Goal: Check status: Check status

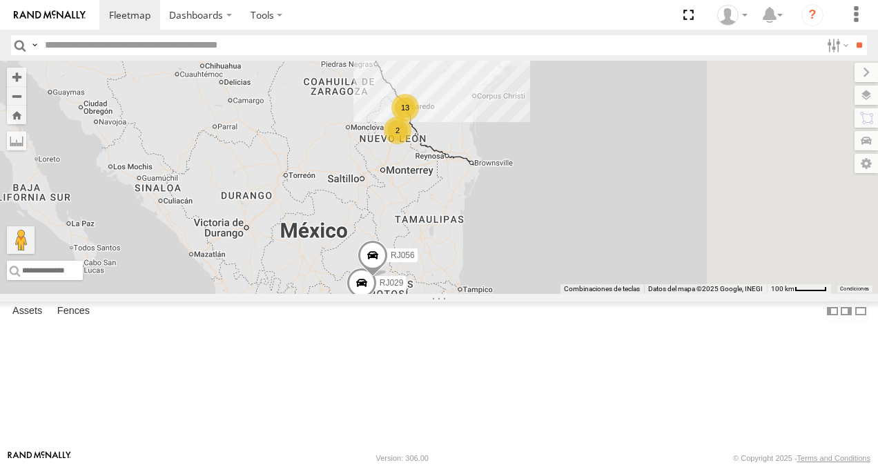
click at [0, 0] on div "XPD GLOBAL" at bounding box center [0, 0] width 0 height 0
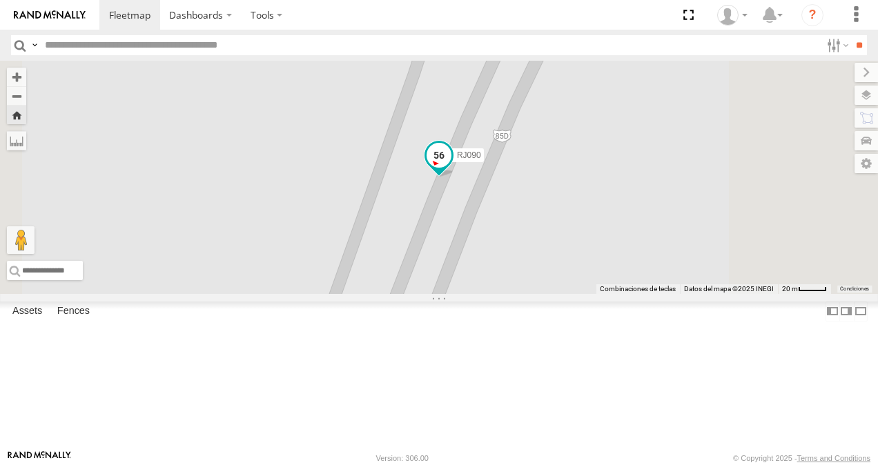
click at [451, 168] on span at bounding box center [438, 155] width 25 height 25
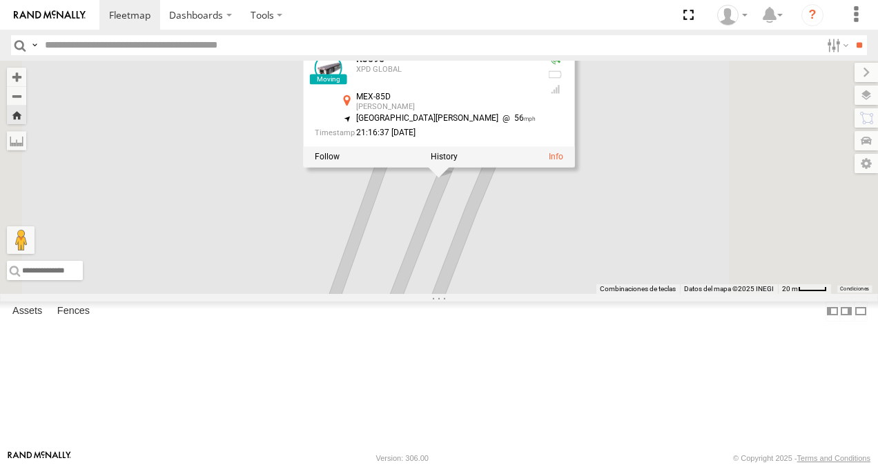
click at [0, 0] on span at bounding box center [0, 0] width 0 height 0
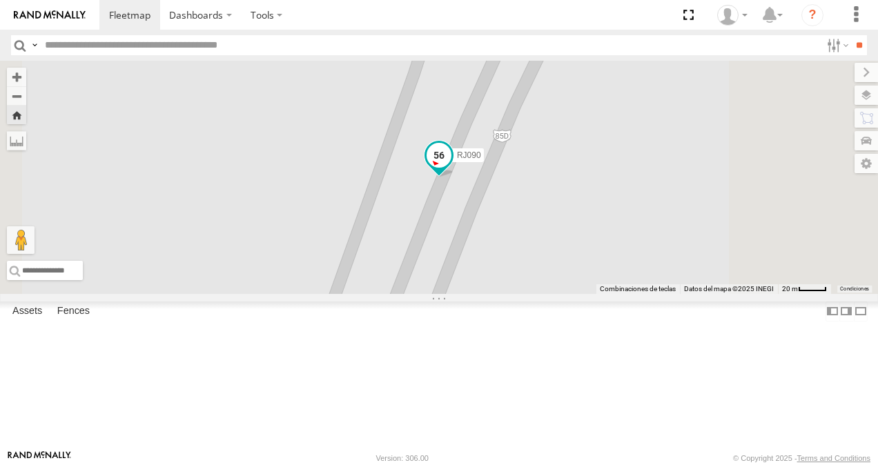
click at [451, 168] on span at bounding box center [438, 155] width 25 height 25
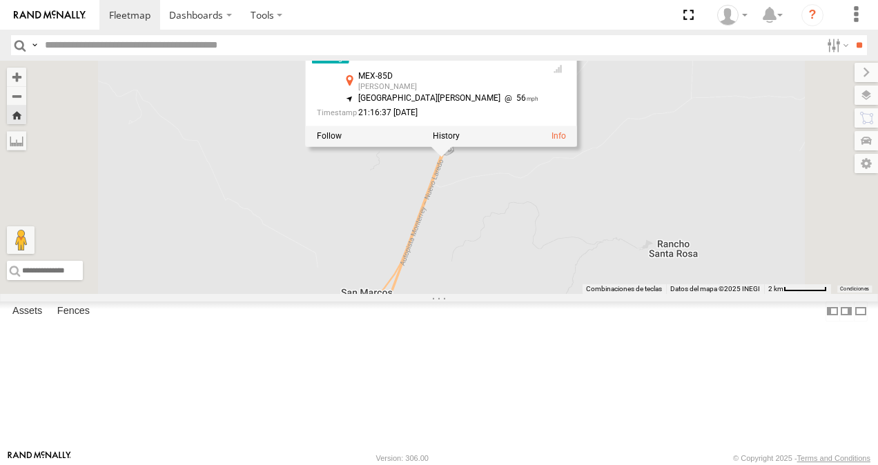
click at [689, 266] on div "RJ090 RJ090 XPD GLOBAL MEX-85D Vallecillo 26.84081 , -99.84875 South West 56 21…" at bounding box center [439, 177] width 878 height 233
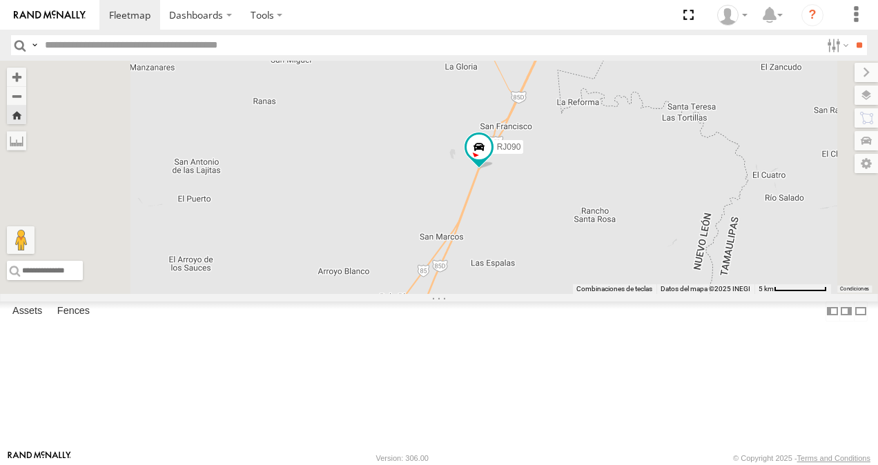
click at [0, 0] on div "RJ090 XPD GLOBAL" at bounding box center [0, 0] width 0 height 0
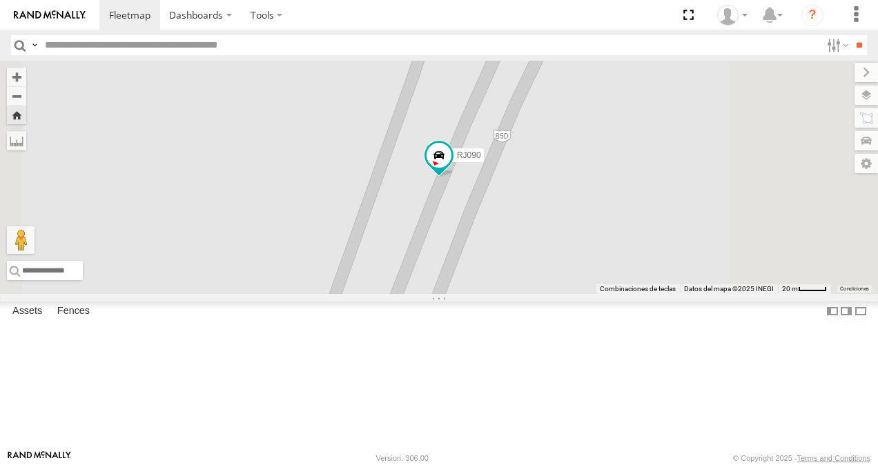
click at [0, 0] on span at bounding box center [0, 0] width 0 height 0
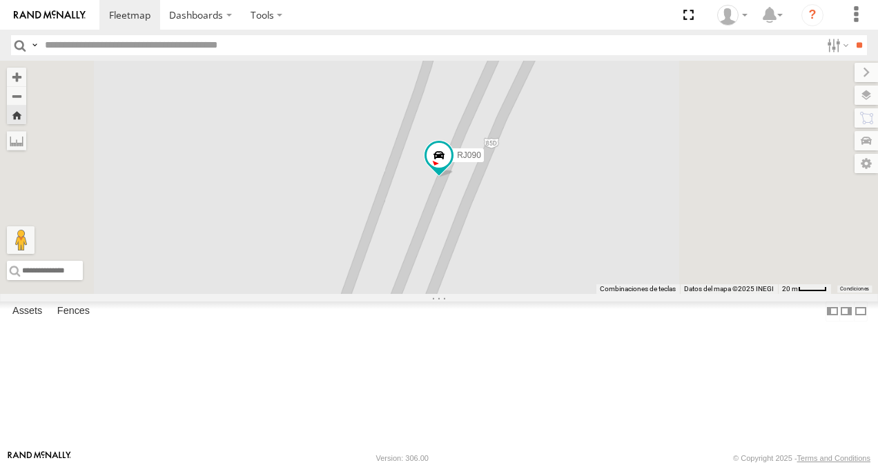
click at [0, 0] on span at bounding box center [0, 0] width 0 height 0
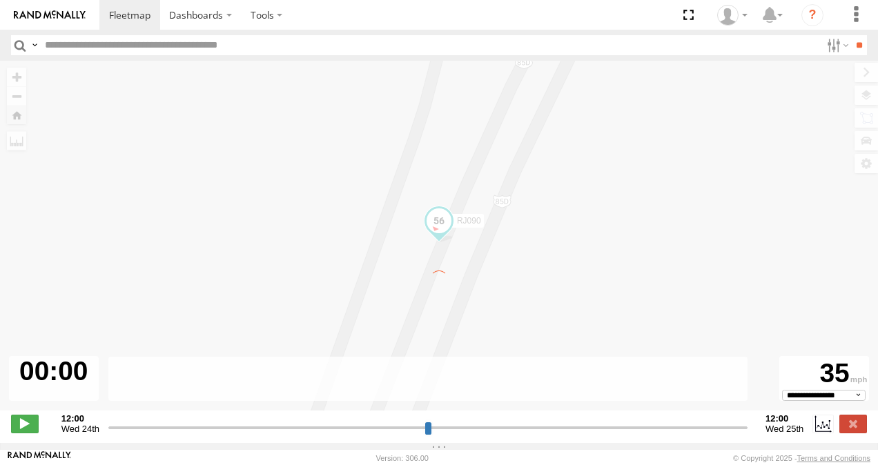
type input "**********"
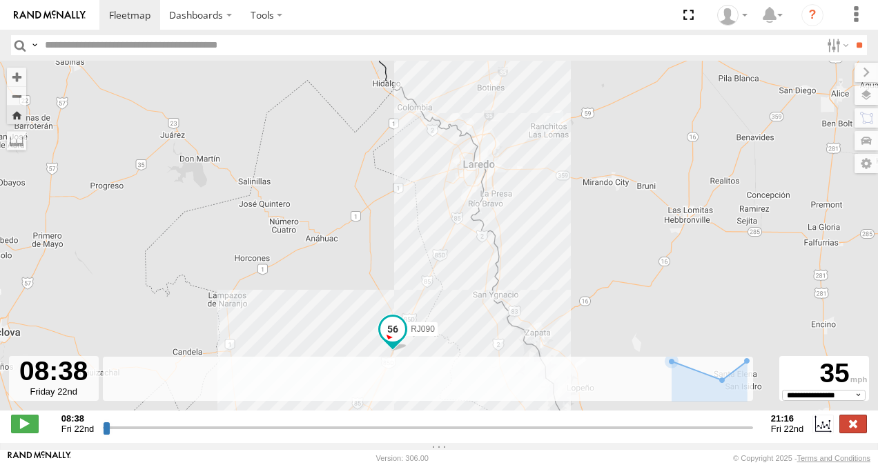
click at [856, 432] on label at bounding box center [853, 424] width 28 height 18
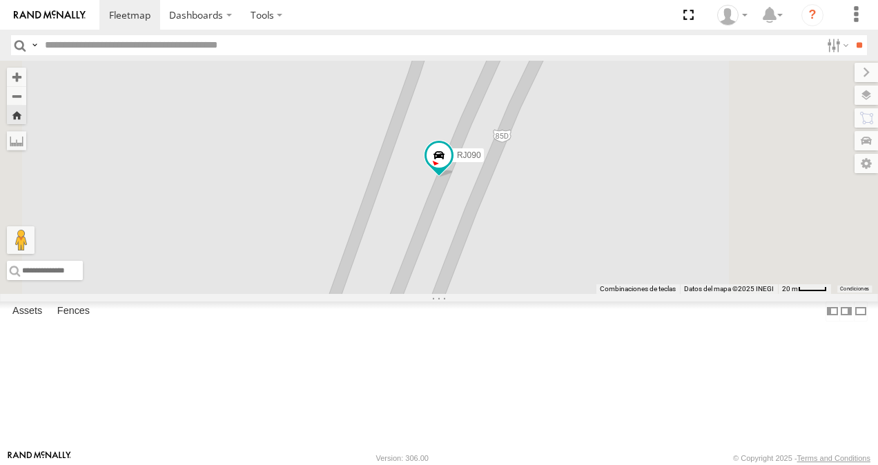
click at [0, 0] on div at bounding box center [0, 0] width 0 height 0
click at [451, 168] on span at bounding box center [438, 155] width 25 height 25
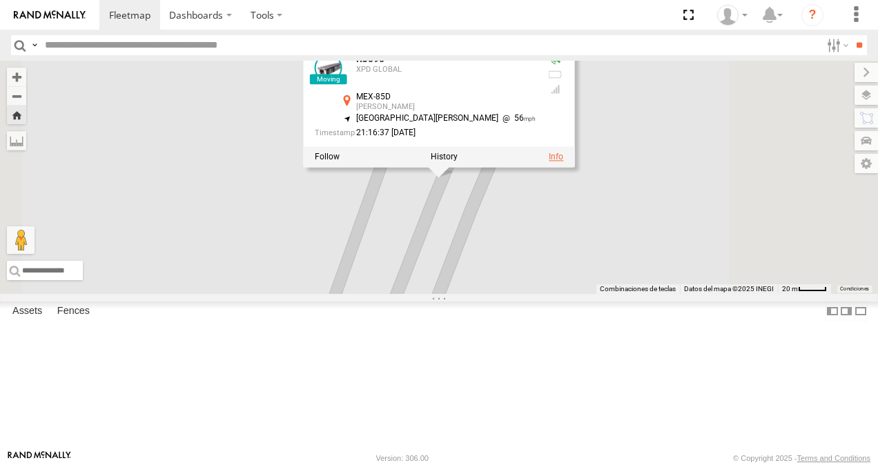
click at [563, 161] on link at bounding box center [556, 157] width 14 height 10
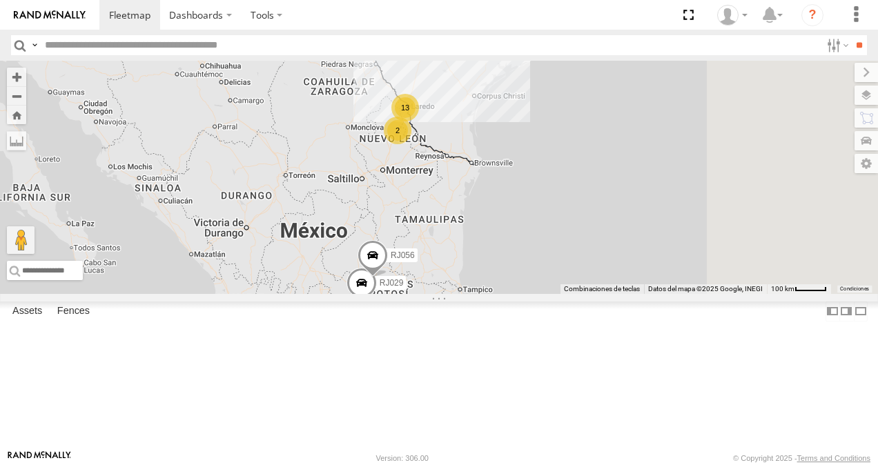
click at [0, 0] on div "RJ090" at bounding box center [0, 0] width 0 height 0
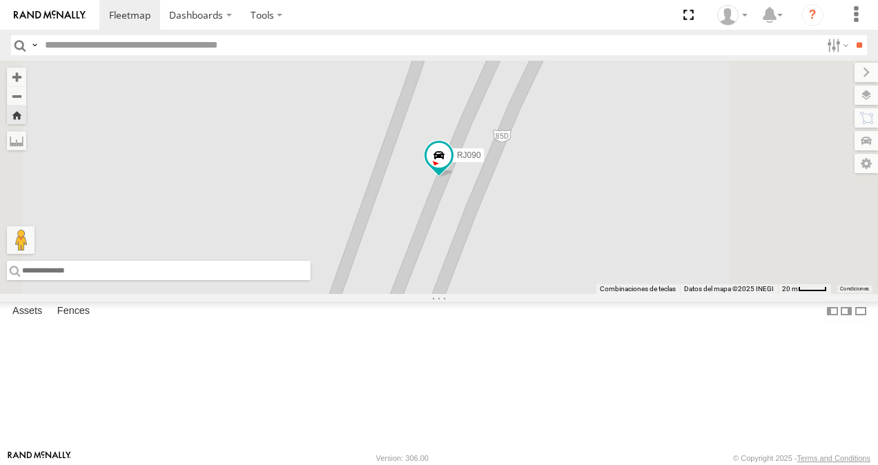
click at [311, 280] on input "text" at bounding box center [159, 270] width 304 height 19
